Goal: Task Accomplishment & Management: Manage account settings

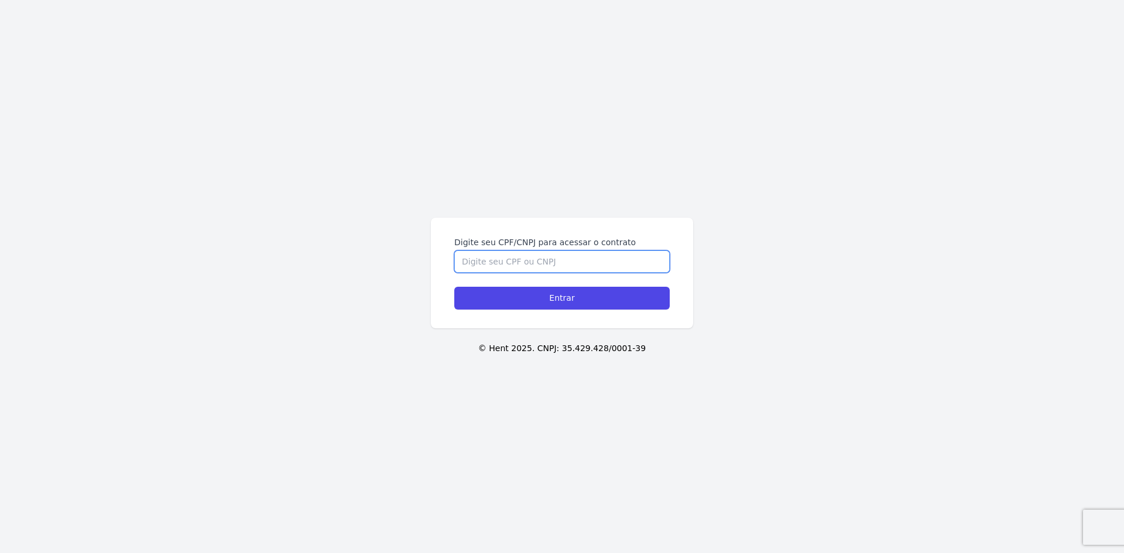
click at [553, 259] on input "Digite seu CPF/CNPJ para acessar o contrato" at bounding box center [561, 262] width 215 height 22
type input "00075640155"
click at [596, 286] on form "Digite seu CPF/CNPJ para acessar o contrato 00075640155 Entrar" at bounding box center [561, 273] width 215 height 73
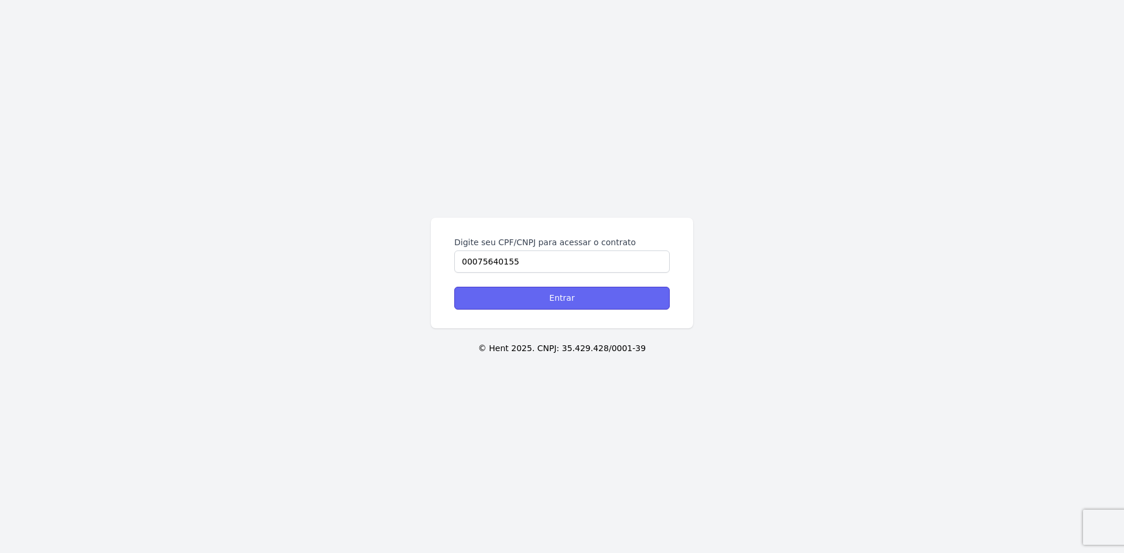
click at [585, 288] on input "Entrar" at bounding box center [561, 298] width 215 height 23
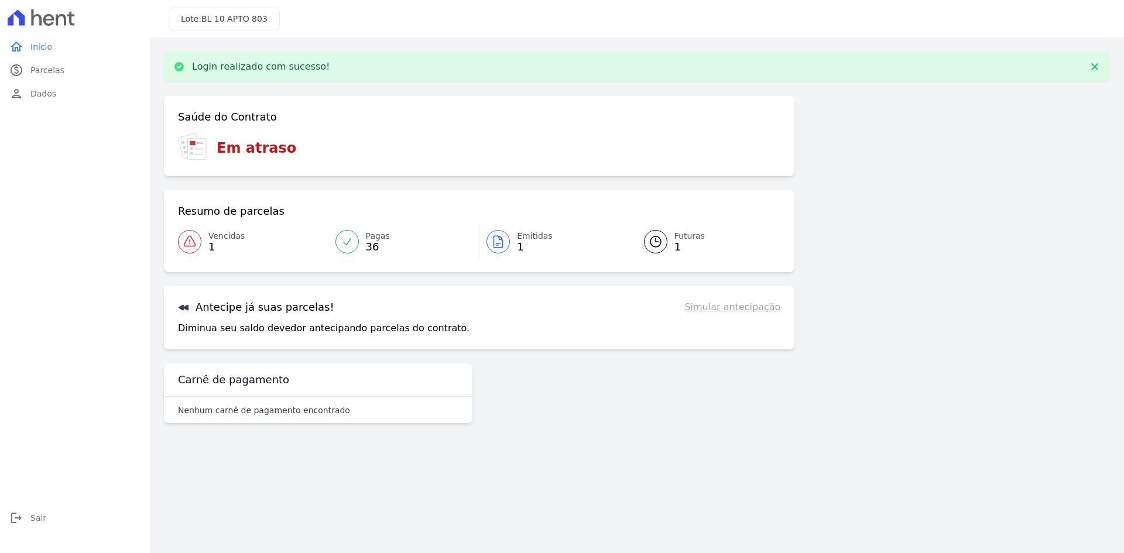
click at [212, 244] on span "1" at bounding box center [226, 246] width 36 height 9
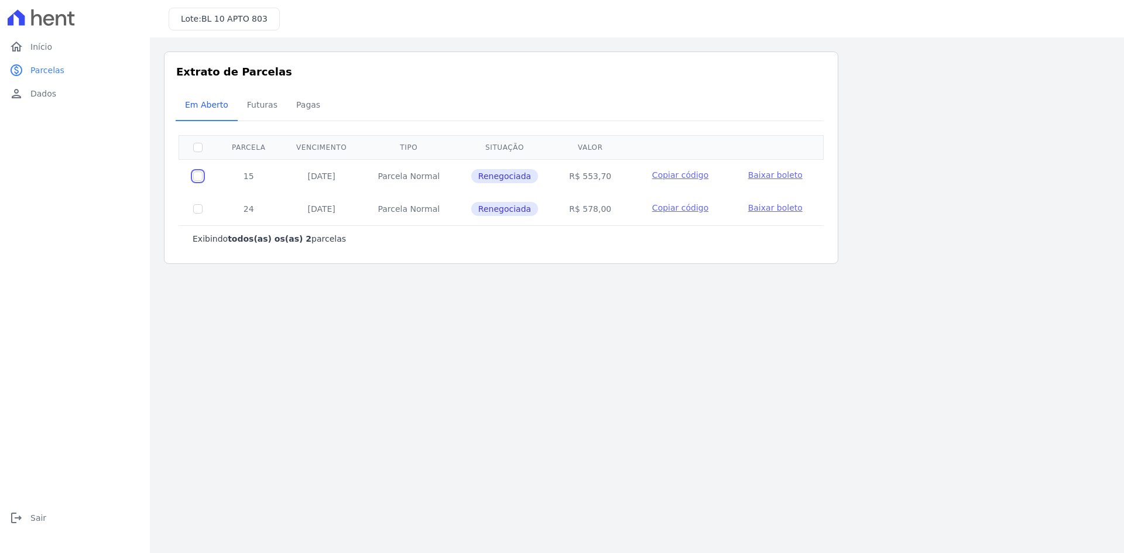
click at [200, 173] on input "checkbox" at bounding box center [197, 176] width 9 height 9
checkbox input "true"
click at [778, 172] on span "Baixar boleto" at bounding box center [775, 174] width 54 height 9
click at [35, 45] on span "Início" at bounding box center [41, 47] width 22 height 12
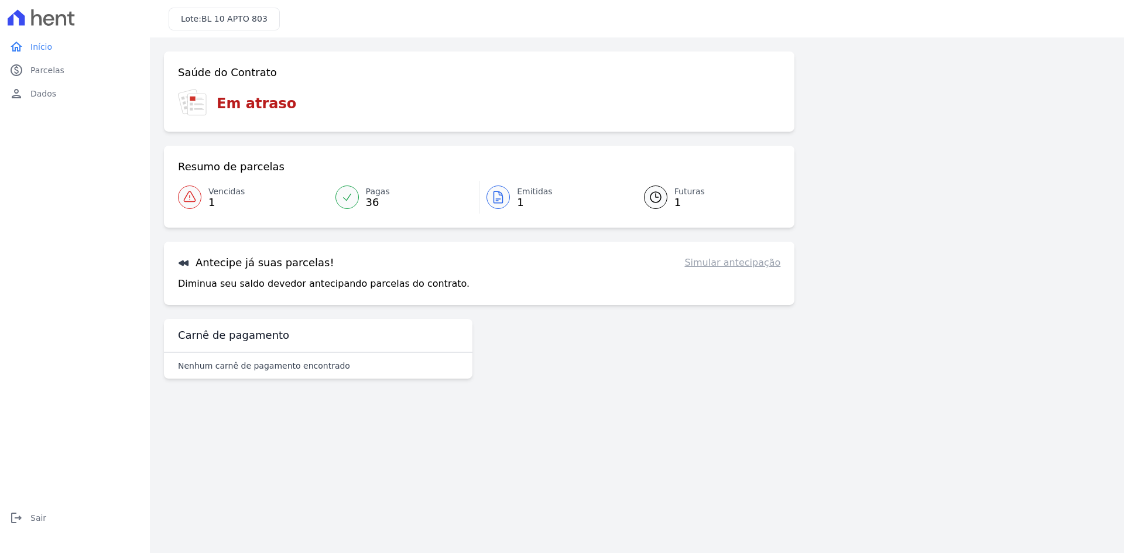
click at [194, 194] on icon at bounding box center [190, 197] width 14 height 14
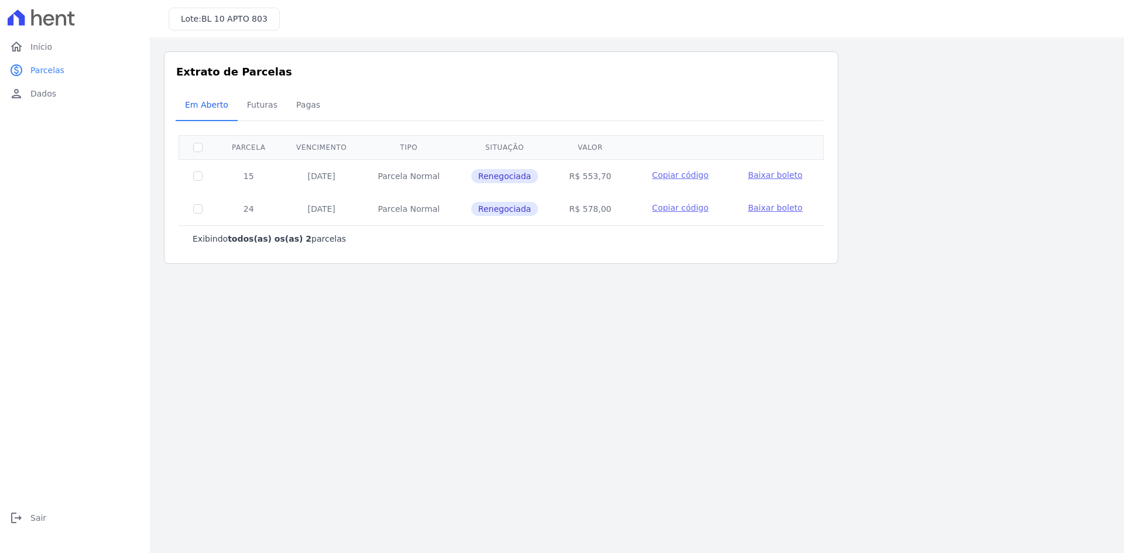
click at [767, 209] on span "Baixar boleto" at bounding box center [775, 207] width 54 height 9
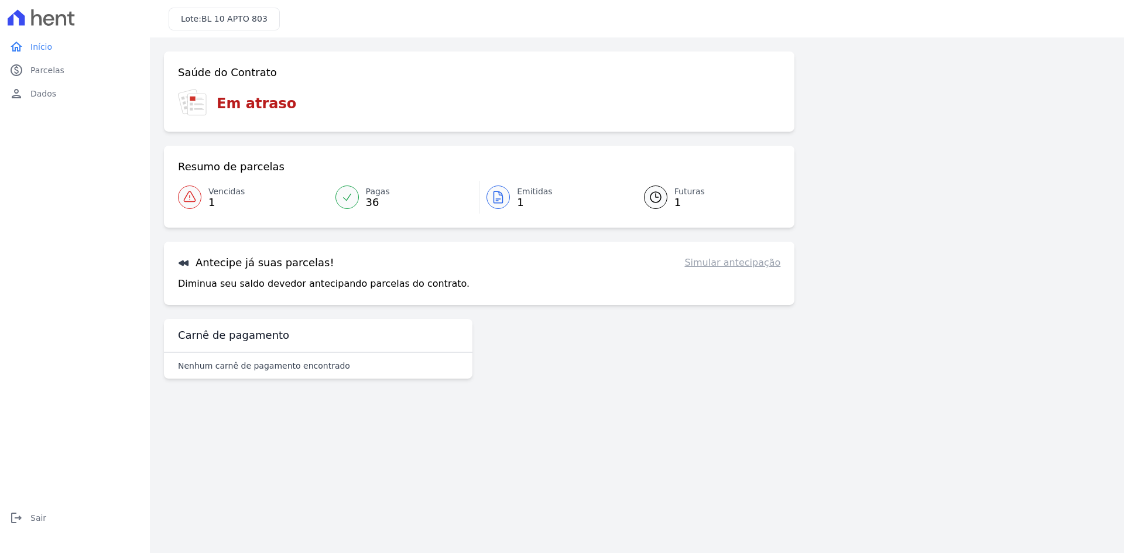
click at [744, 269] on link "Simular antecipação" at bounding box center [733, 263] width 96 height 14
click at [745, 264] on link "Simular antecipação" at bounding box center [733, 263] width 96 height 14
drag, startPoint x: 269, startPoint y: 369, endPoint x: 374, endPoint y: 371, distance: 105.4
click at [374, 371] on div "Nenhum carnê de pagamento encontrado" at bounding box center [318, 366] width 280 height 12
click at [412, 365] on div "Nenhum carnê de pagamento encontrado" at bounding box center [318, 366] width 280 height 12
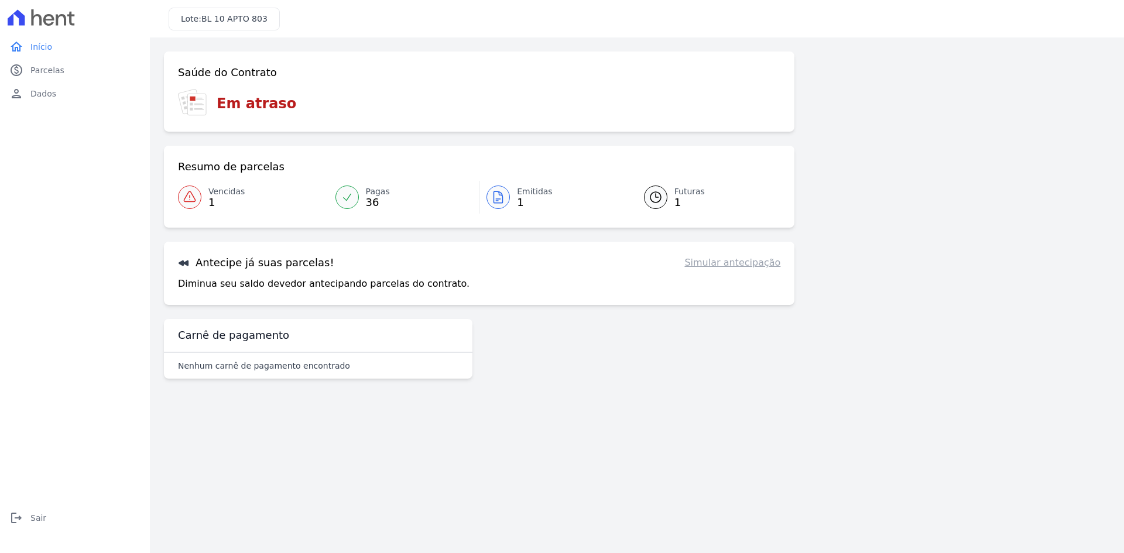
click at [673, 193] on link "Futuras 1" at bounding box center [705, 197] width 151 height 33
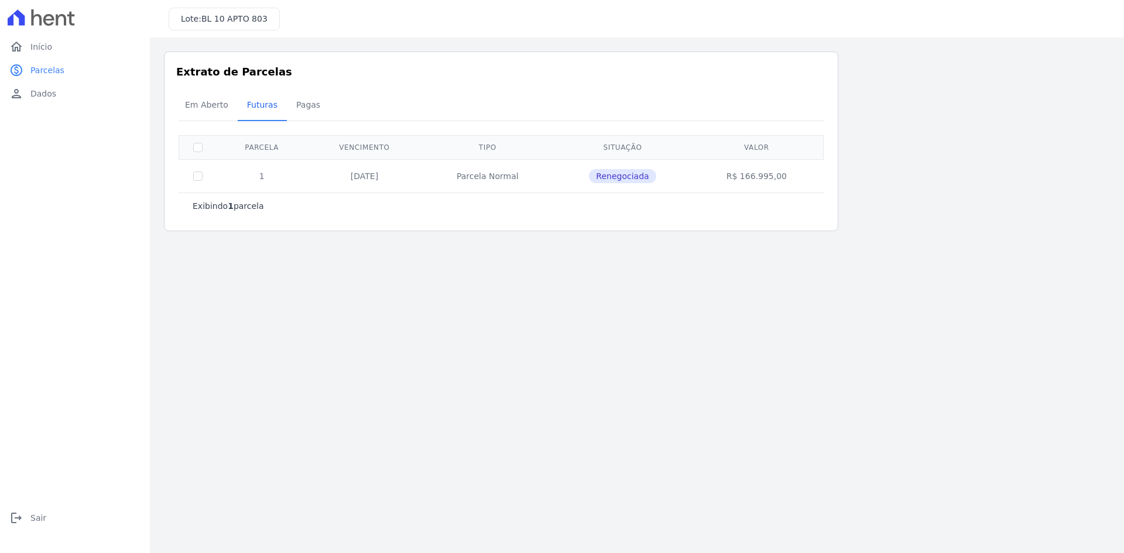
drag, startPoint x: 731, startPoint y: 176, endPoint x: 812, endPoint y: 176, distance: 80.8
click at [812, 176] on td "R$ 166.995,00" at bounding box center [756, 175] width 129 height 33
click at [757, 319] on main "Listagem de parcelas Baixar PDF Extrato de Parcelas Em Aberto Futuras Pagas 0 s…" at bounding box center [637, 295] width 974 height 516
drag, startPoint x: 336, startPoint y: 177, endPoint x: 414, endPoint y: 176, distance: 78.5
click at [414, 176] on td "20/09/2026" at bounding box center [364, 175] width 115 height 33
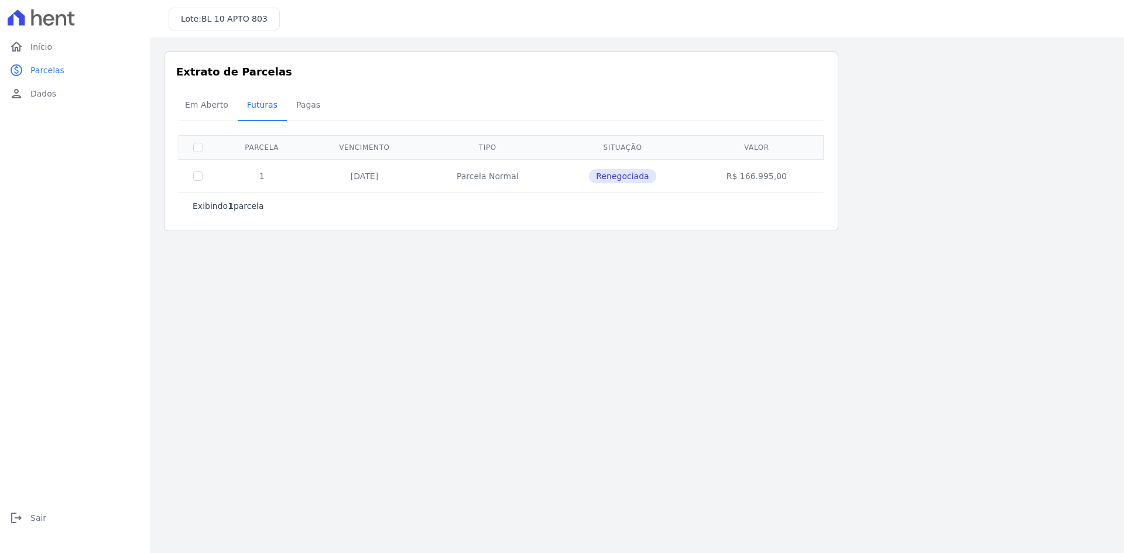
drag, startPoint x: 467, startPoint y: 175, endPoint x: 554, endPoint y: 174, distance: 87.3
click at [553, 174] on td "Parcela Normal" at bounding box center [487, 175] width 131 height 33
click at [266, 104] on span "Futuras" at bounding box center [262, 104] width 45 height 23
click at [302, 102] on span "Pagas" at bounding box center [308, 104] width 38 height 23
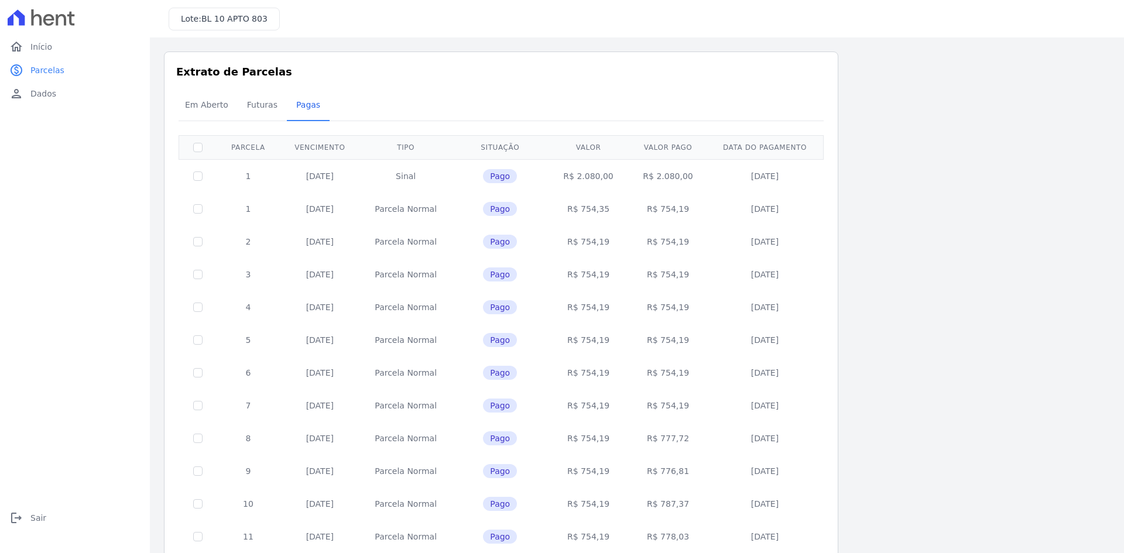
scroll to position [330, 0]
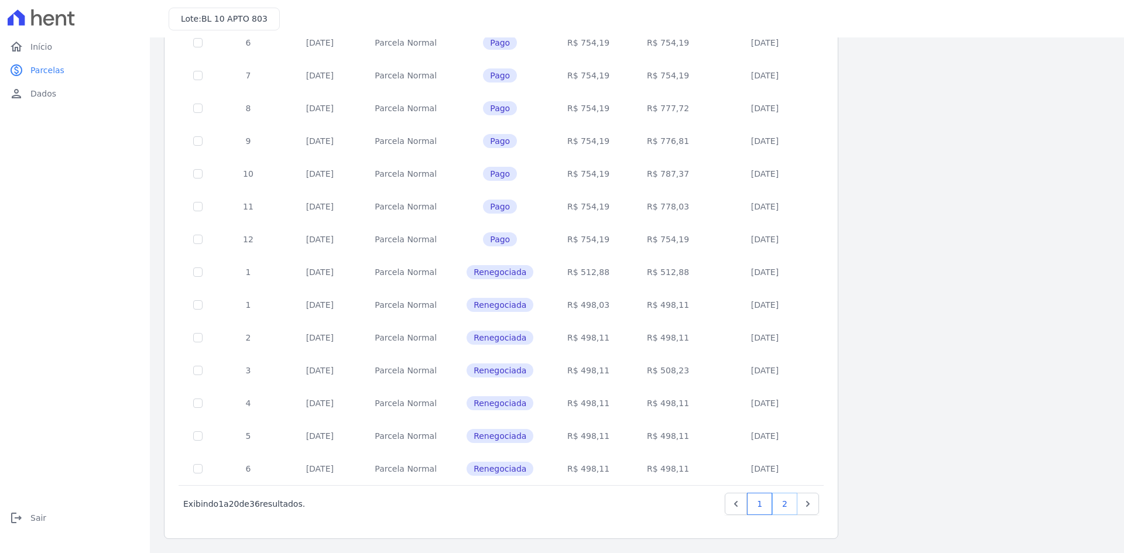
click at [784, 504] on link "2" at bounding box center [784, 504] width 25 height 22
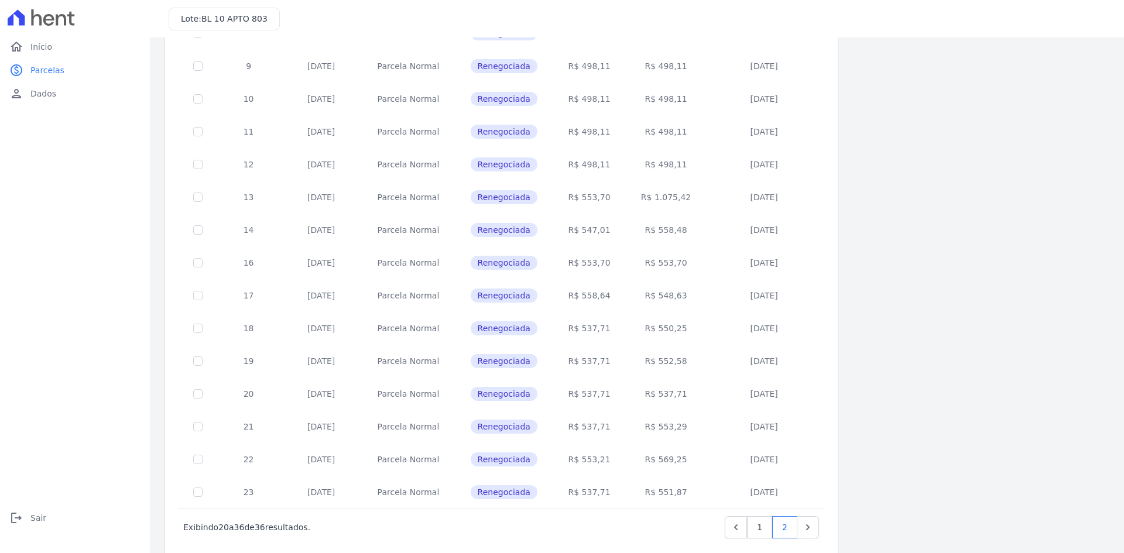
scroll to position [199, 0]
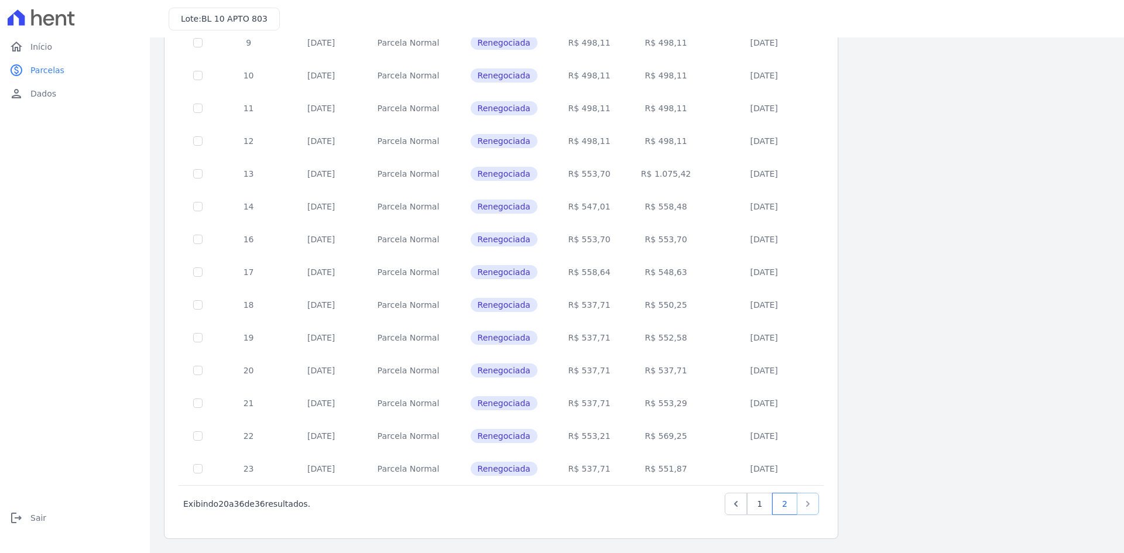
click at [813, 507] on icon "Next" at bounding box center [808, 504] width 12 height 12
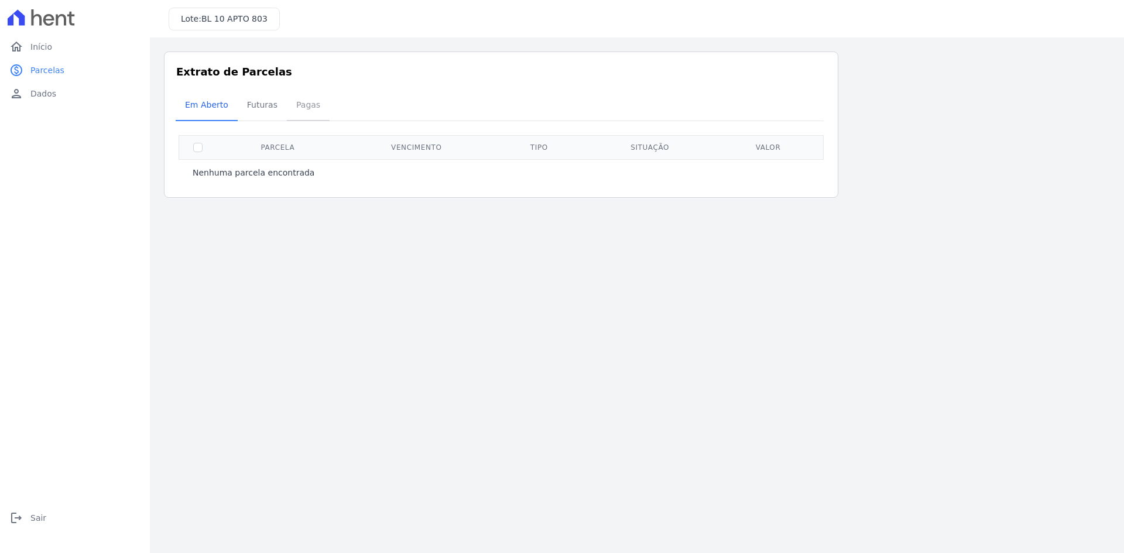
click at [299, 102] on span "Pagas" at bounding box center [308, 104] width 38 height 23
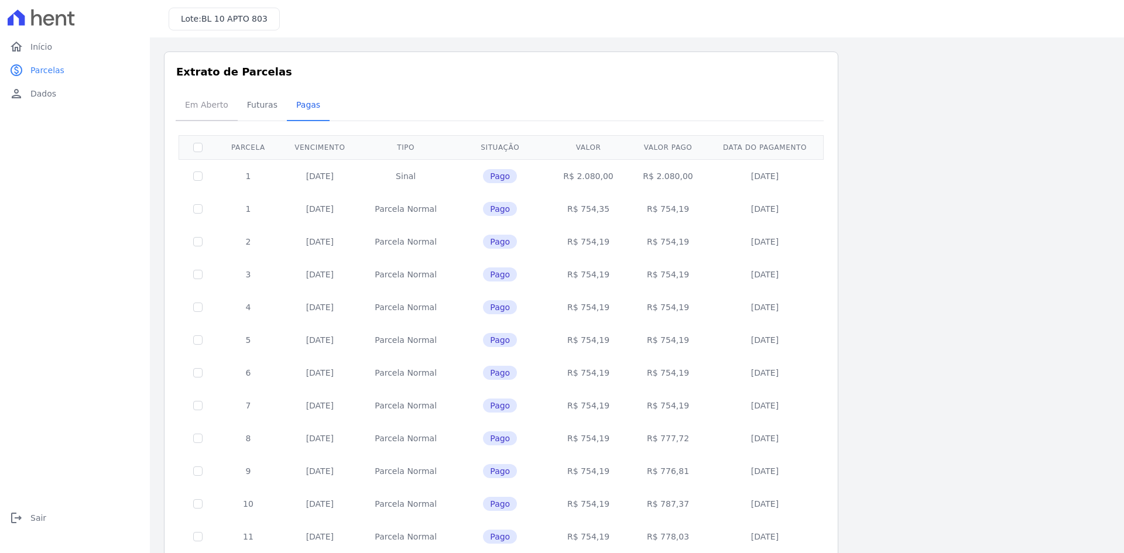
click at [215, 111] on span "Em Aberto" at bounding box center [206, 104] width 57 height 23
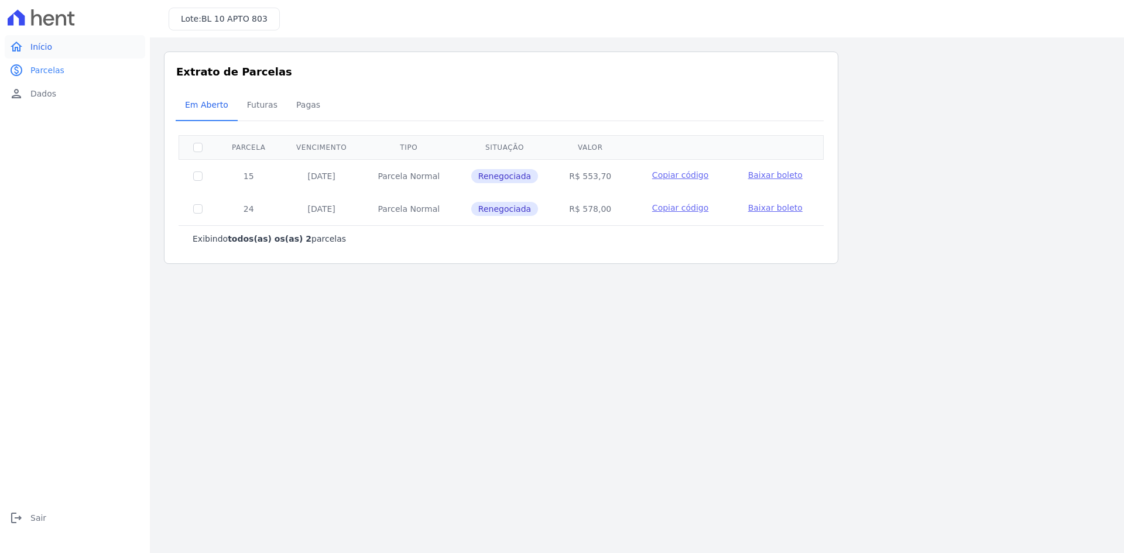
click at [47, 51] on span "Início" at bounding box center [41, 47] width 22 height 12
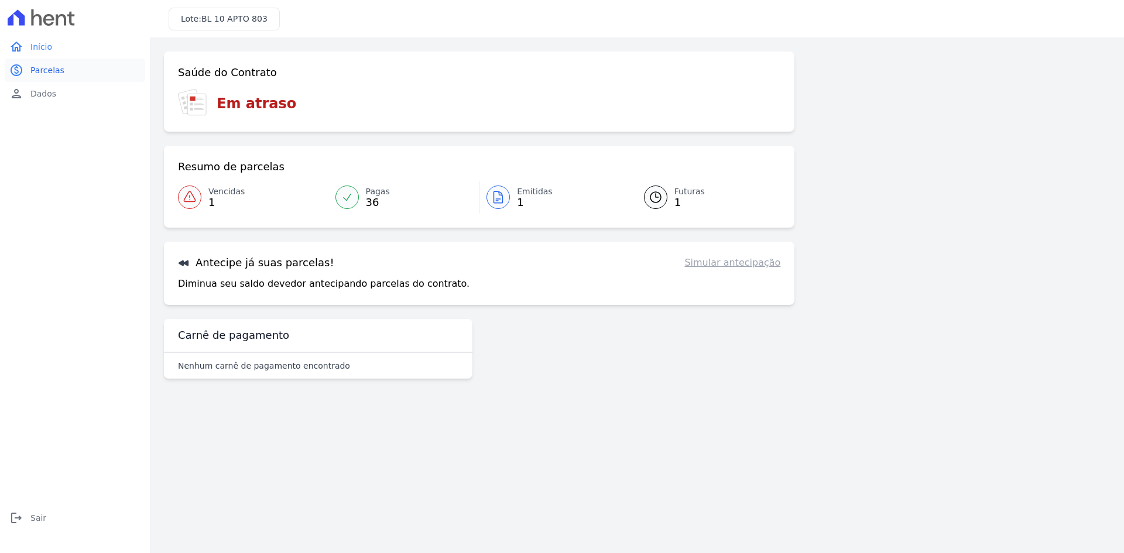
click at [58, 66] on span "Parcelas" at bounding box center [47, 70] width 34 height 12
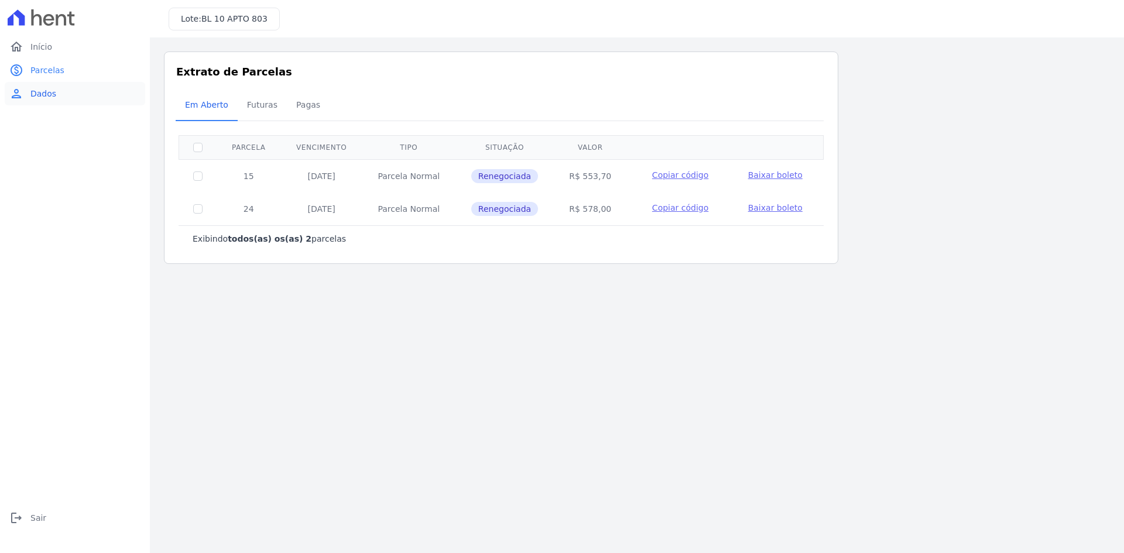
click at [54, 102] on link "person Dados" at bounding box center [75, 93] width 141 height 23
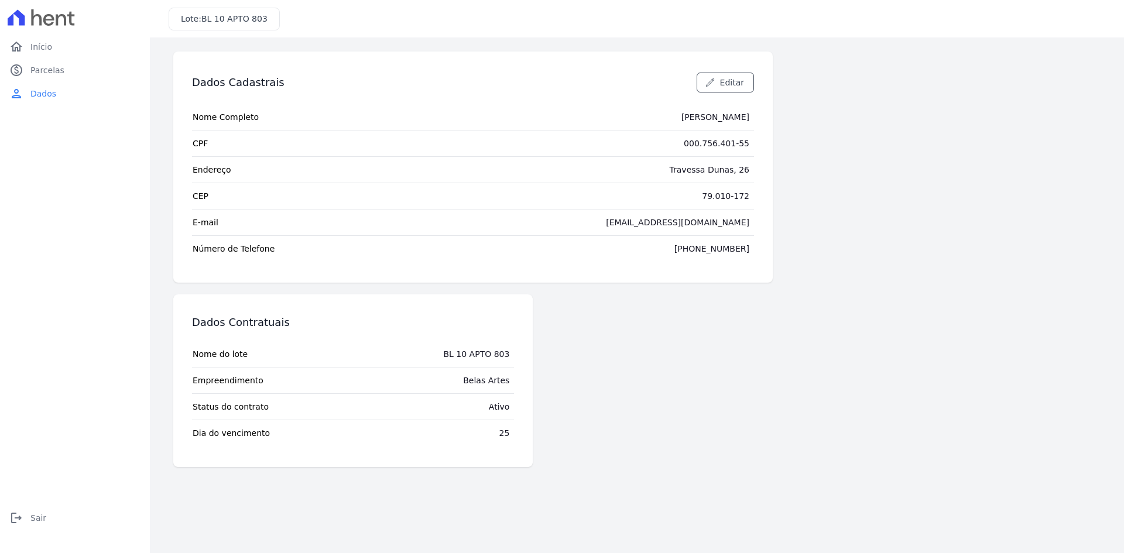
click at [721, 246] on div "(67) 99620-3225" at bounding box center [712, 249] width 75 height 12
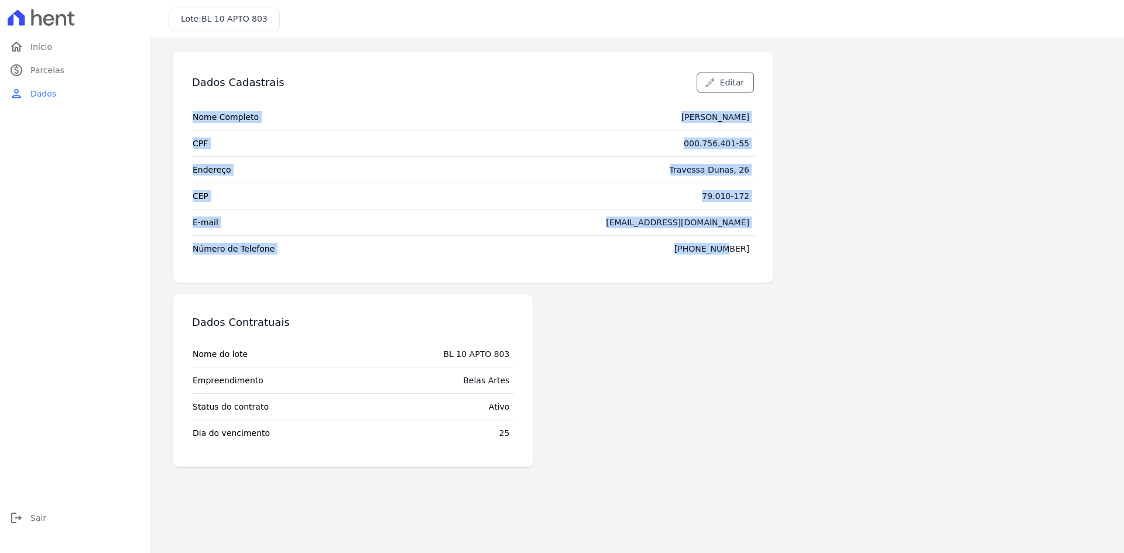
drag, startPoint x: 703, startPoint y: 249, endPoint x: 773, endPoint y: 246, distance: 70.4
click at [773, 246] on div "Dados Cadastrais Editar Nome Completo Jussimar Carla Lo Pinto CPF 000.756.401-5…" at bounding box center [637, 260] width 946 height 416
click at [735, 255] on td "(67) 99620-3225" at bounding box center [712, 249] width 84 height 26
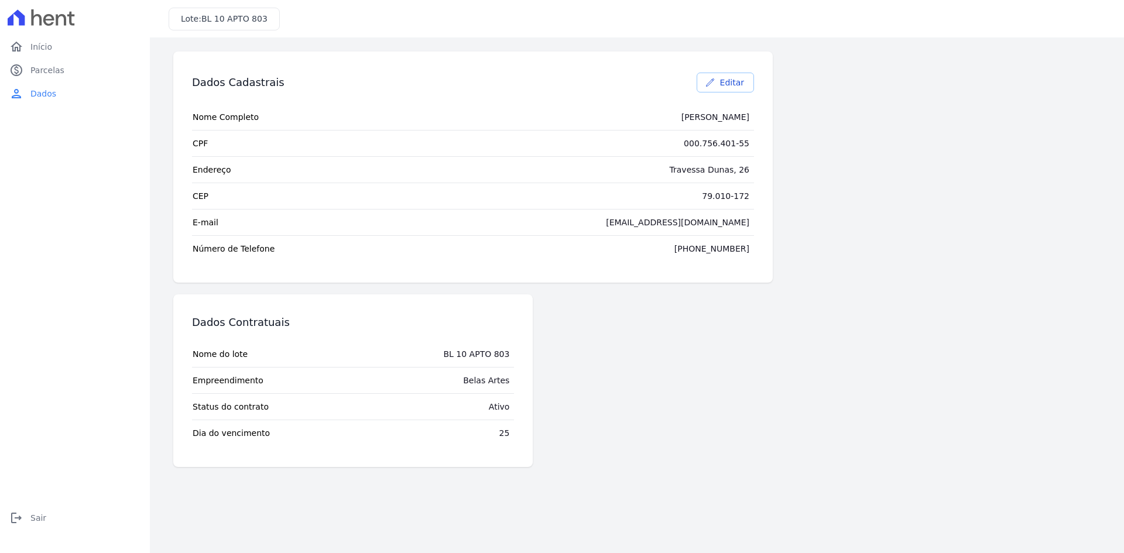
click at [725, 83] on span "Editar" at bounding box center [732, 83] width 24 height 12
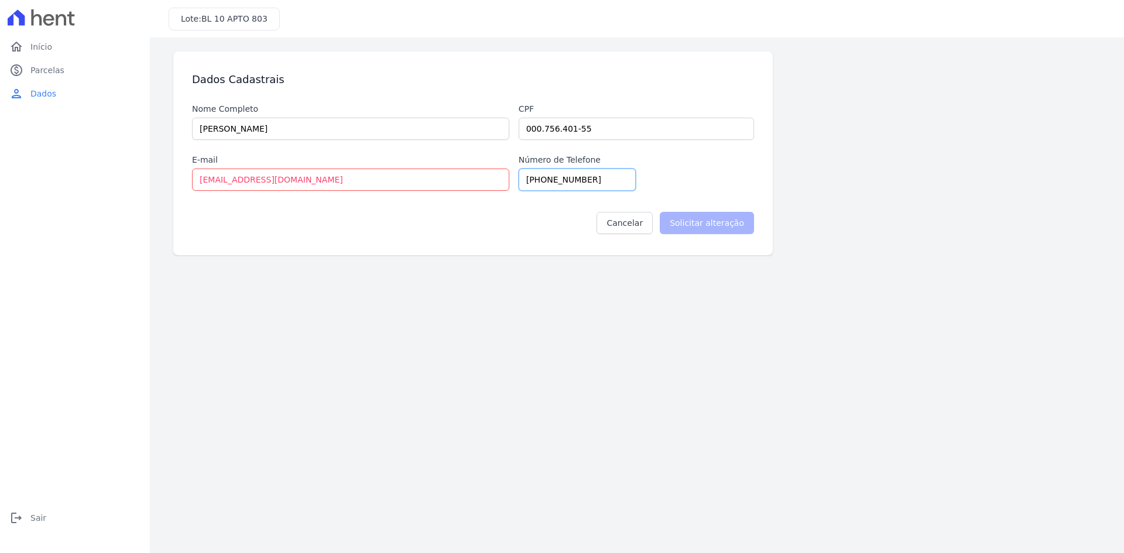
drag, startPoint x: 596, startPoint y: 182, endPoint x: 548, endPoint y: 188, distance: 47.8
click at [548, 188] on input "(67) 99620-3225" at bounding box center [577, 180] width 117 height 22
type input "(67) 992548539"
click at [726, 220] on input "Solicitar alteração" at bounding box center [707, 223] width 94 height 22
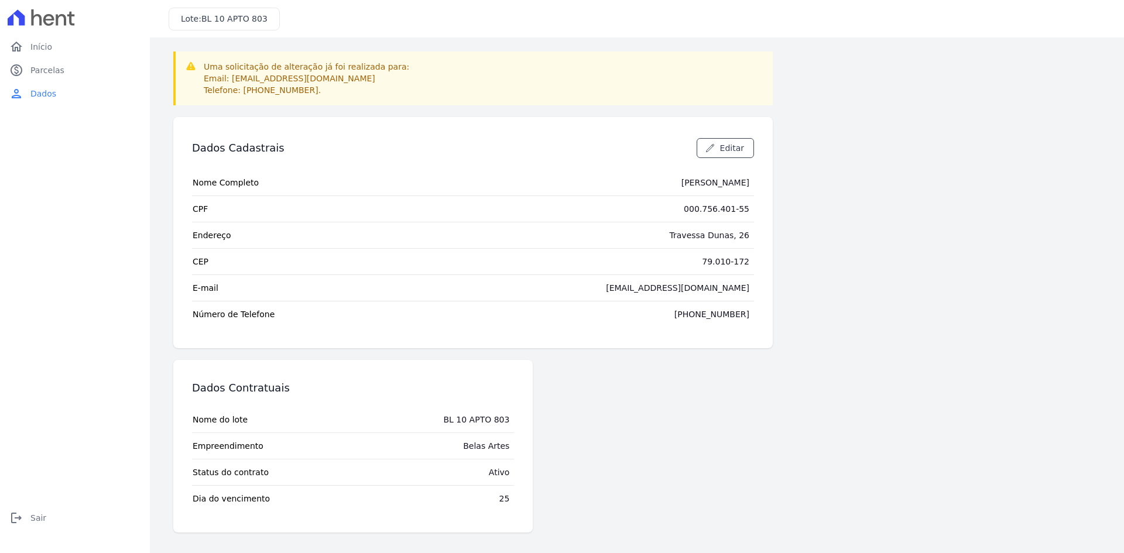
click at [217, 16] on span "BL 10 APTO 803" at bounding box center [234, 18] width 66 height 9
drag, startPoint x: 180, startPoint y: 18, endPoint x: 280, endPoint y: 16, distance: 100.1
click at [280, 16] on div "Lote: BL 10 APTO 803" at bounding box center [637, 18] width 974 height 37
click at [39, 43] on span "Início" at bounding box center [41, 47] width 22 height 12
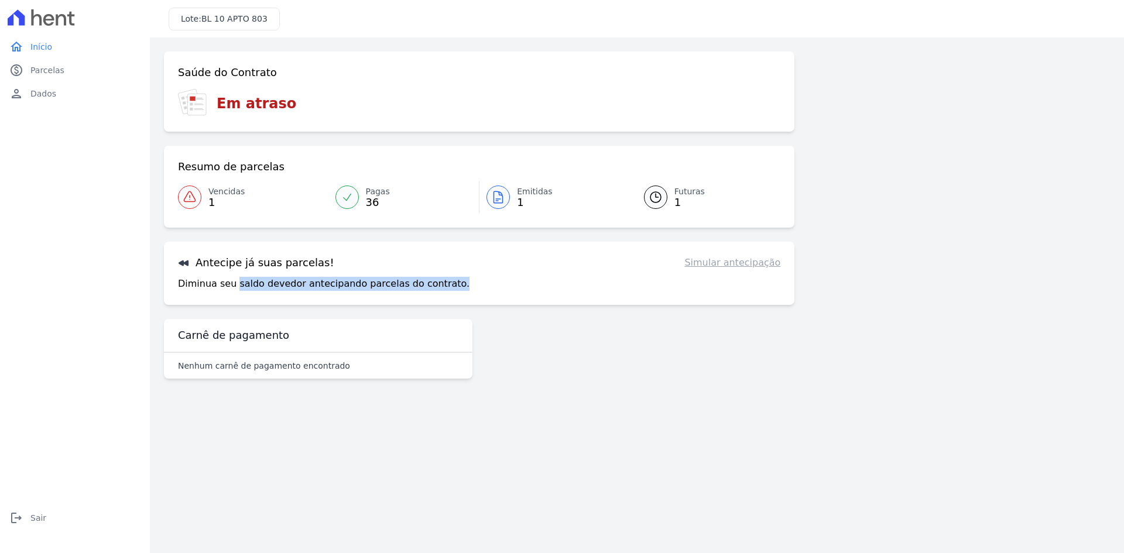
drag, startPoint x: 232, startPoint y: 285, endPoint x: 451, endPoint y: 285, distance: 219.0
click at [451, 285] on div "Diminua seu saldo devedor antecipando parcelas do contrato. Simular antecipação" at bounding box center [479, 284] width 603 height 14
click at [457, 283] on div "Diminua seu saldo devedor antecipando parcelas do contrato. Simular antecipação" at bounding box center [479, 284] width 603 height 14
drag, startPoint x: 237, startPoint y: 371, endPoint x: 351, endPoint y: 354, distance: 116.0
click at [351, 355] on div "Nenhum carnê de pagamento encontrado" at bounding box center [318, 366] width 309 height 26
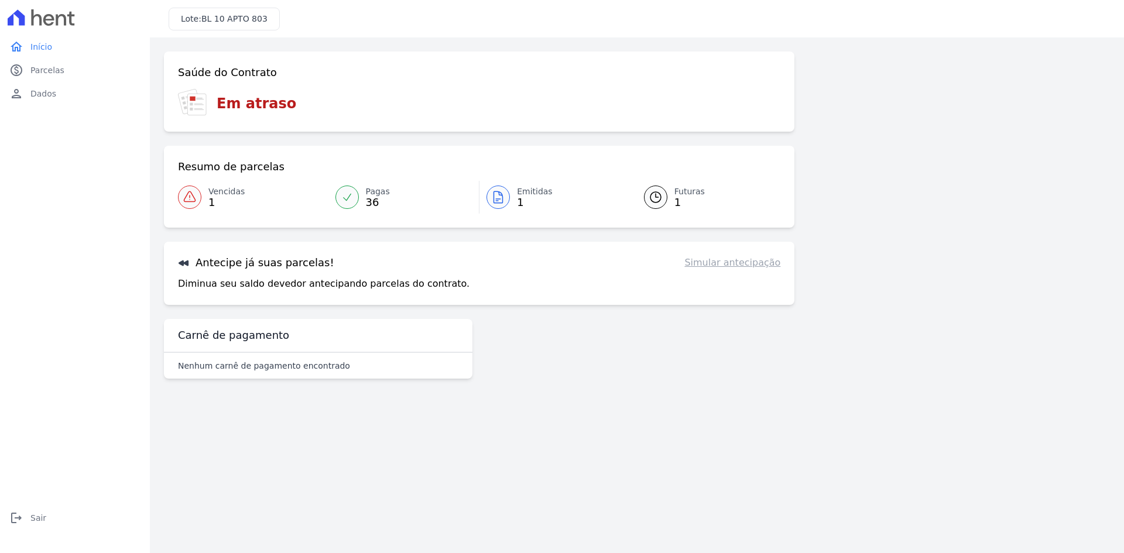
click at [406, 319] on div "Saúde do Contrato Em atraso Resumo de parcelas Vencidas 1 Pagas 36 Emitidas 1 F…" at bounding box center [479, 218] width 631 height 332
click at [348, 194] on icon at bounding box center [347, 197] width 12 height 12
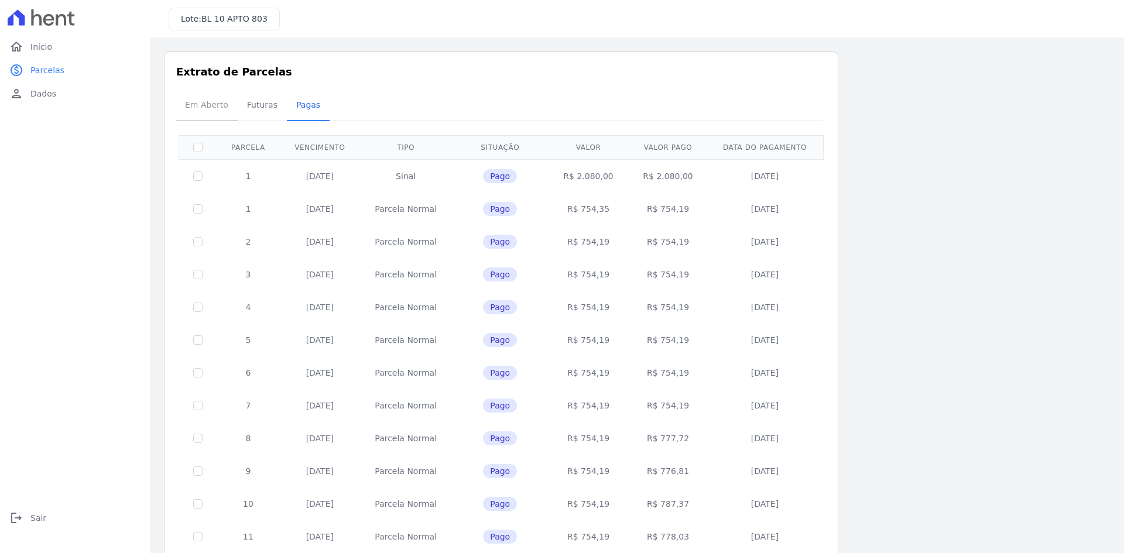
click at [203, 104] on span "Em Aberto" at bounding box center [206, 104] width 57 height 23
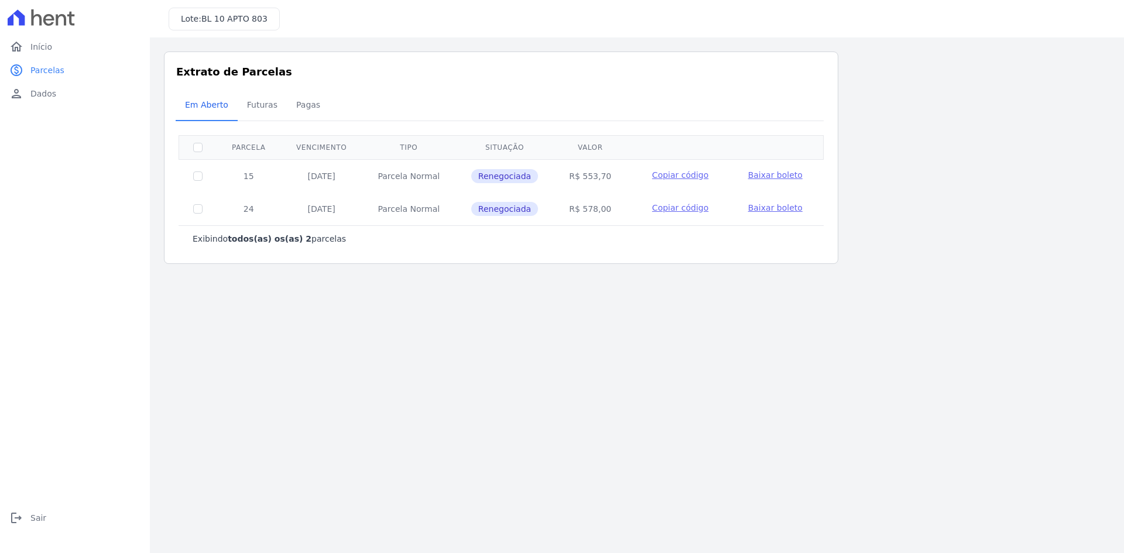
click at [196, 182] on td at bounding box center [198, 175] width 38 height 33
click at [198, 179] on input "checkbox" at bounding box center [197, 176] width 9 height 9
checkbox input "true"
click at [510, 179] on span "Renegociada" at bounding box center [504, 176] width 67 height 14
